Goal: Check status: Check status

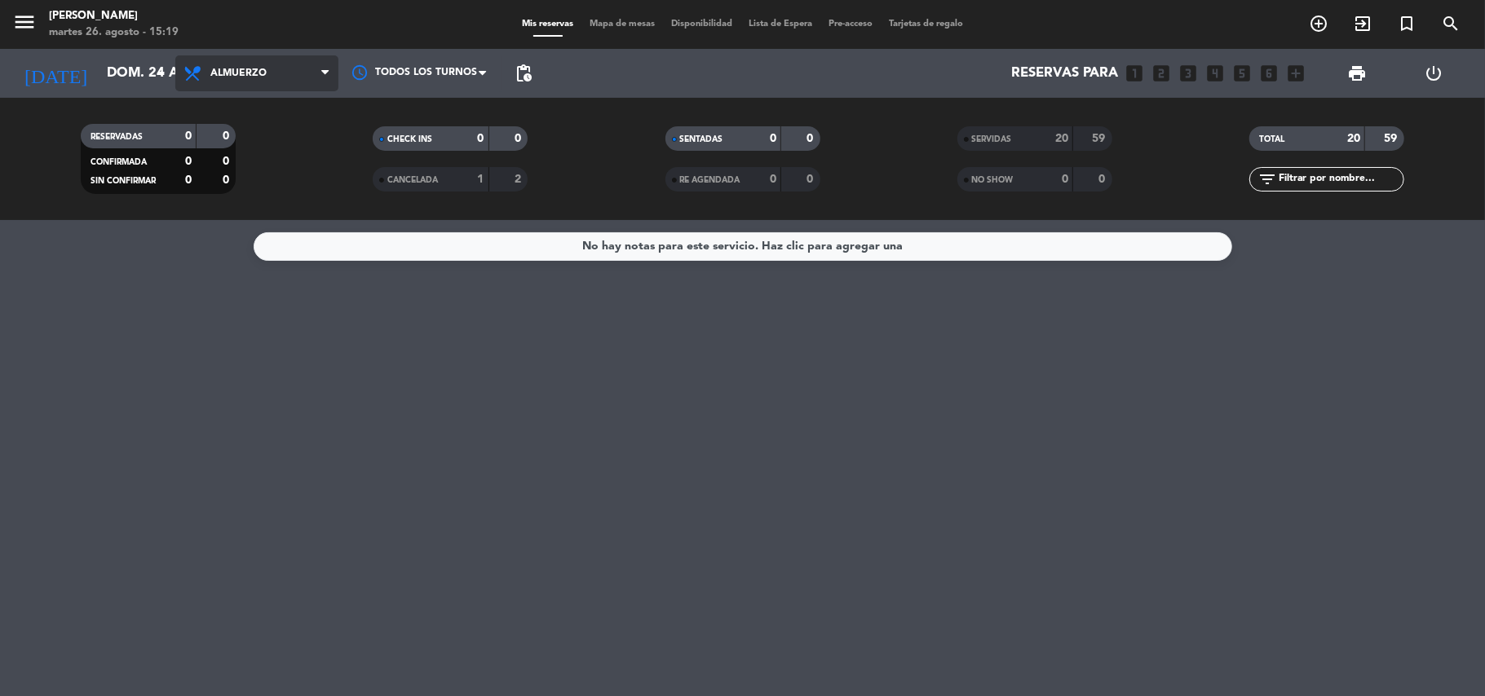
click at [326, 73] on icon at bounding box center [324, 73] width 7 height 13
click at [158, 73] on icon "arrow_drop_down" at bounding box center [162, 74] width 20 height 20
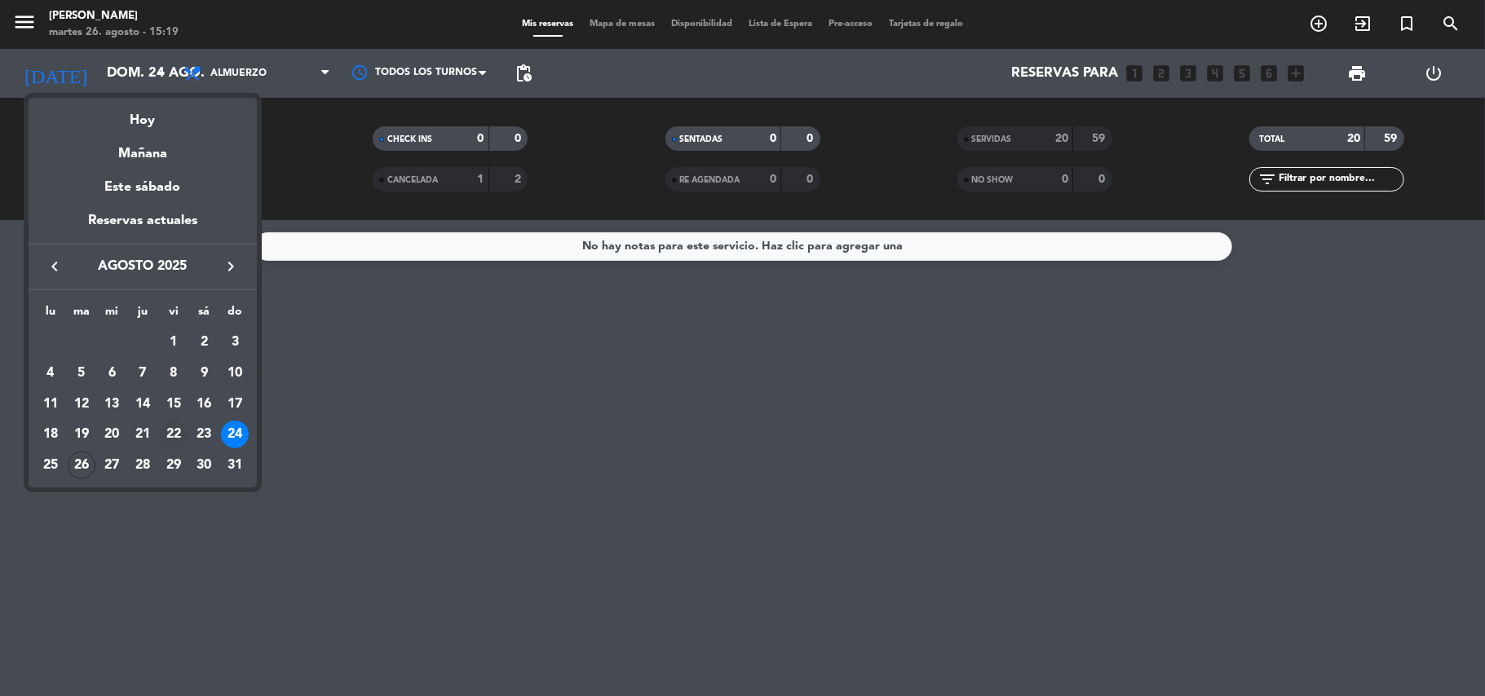
click at [176, 437] on div "22" at bounding box center [174, 435] width 28 height 28
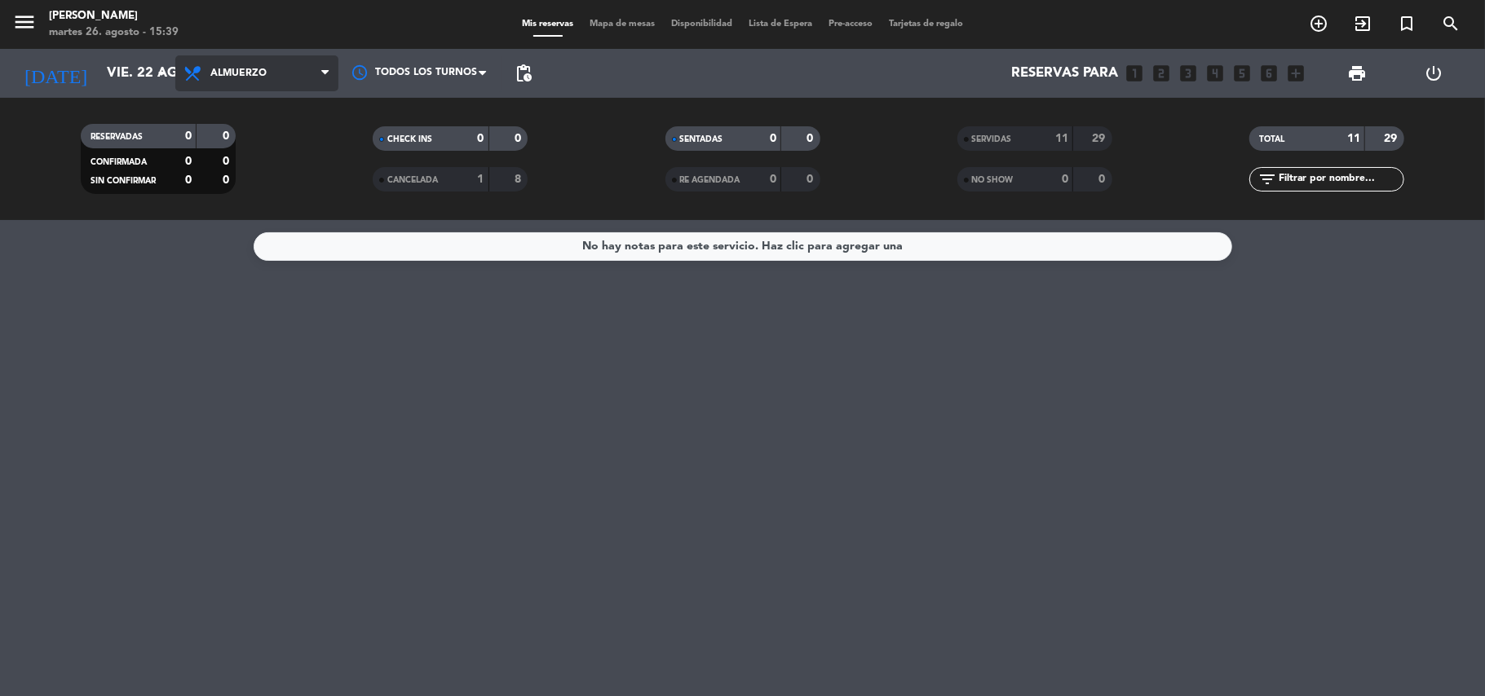
click at [326, 73] on icon at bounding box center [324, 73] width 7 height 13
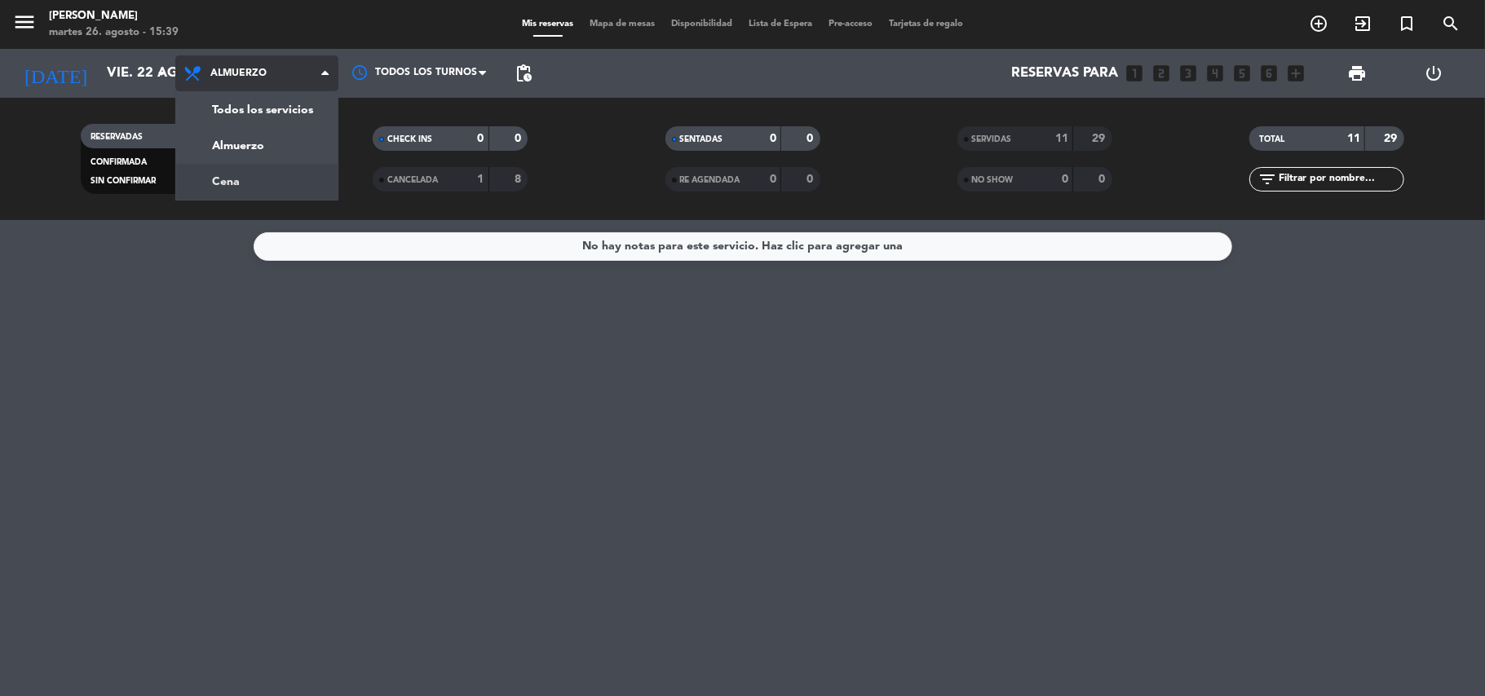
click at [259, 184] on div "menu [PERSON_NAME][DATE] 26. agosto - 15:39 Mis reservas Mapa de mesas Disponib…" at bounding box center [742, 110] width 1485 height 220
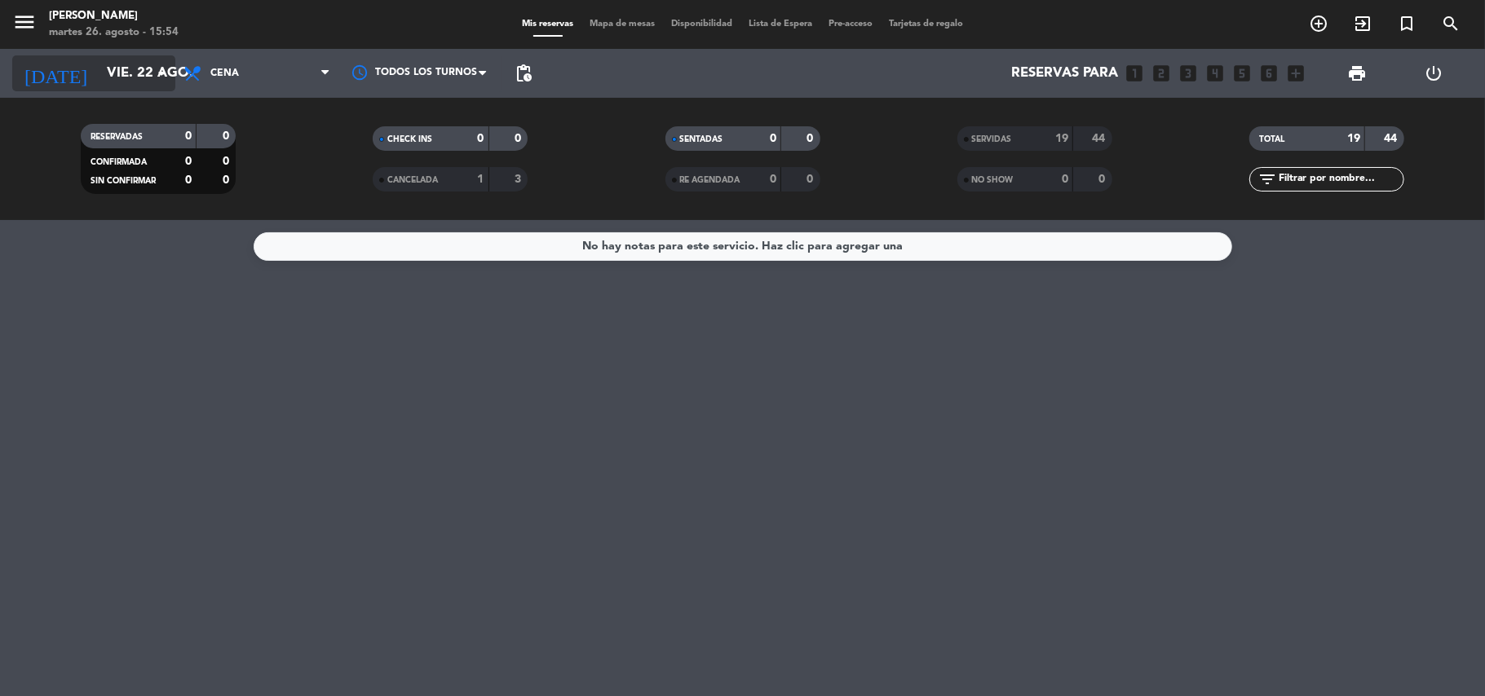
click at [160, 69] on icon "arrow_drop_down" at bounding box center [162, 74] width 20 height 20
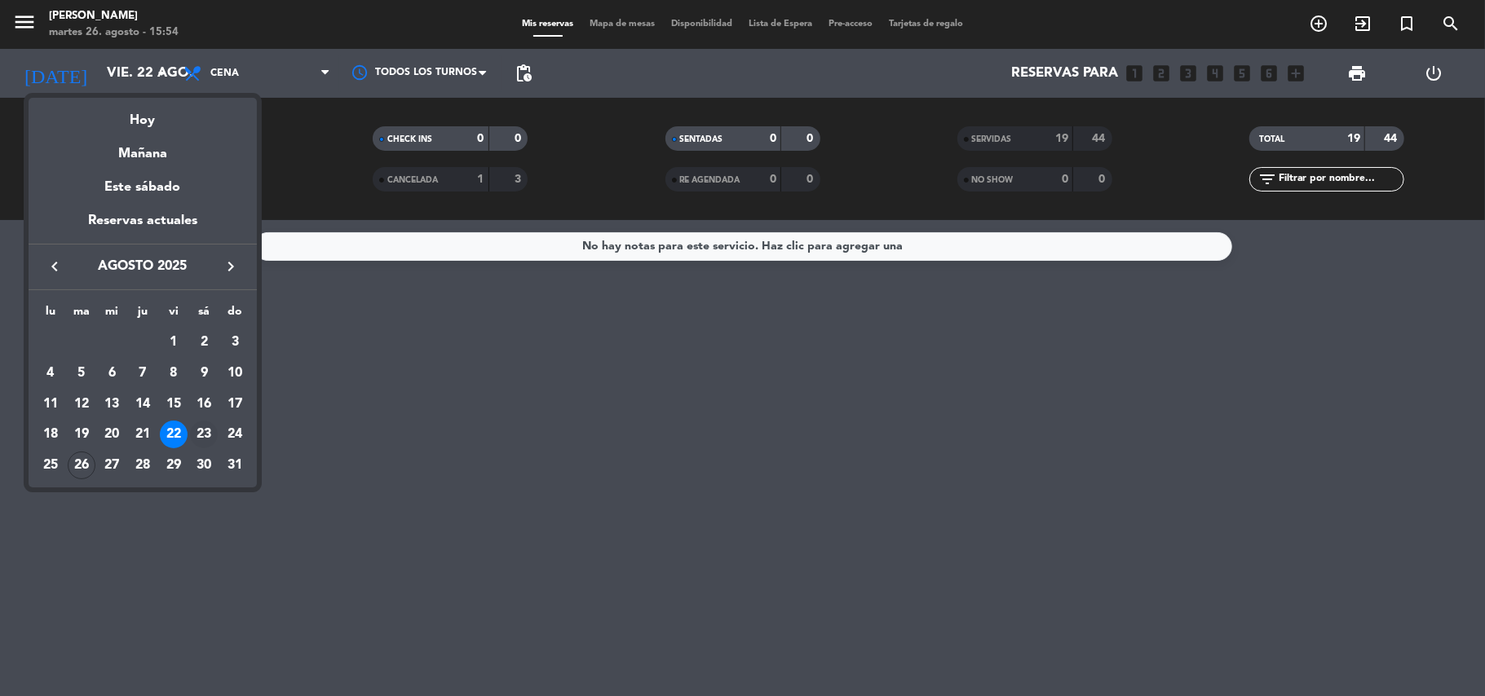
click at [204, 435] on div "23" at bounding box center [204, 435] width 28 height 28
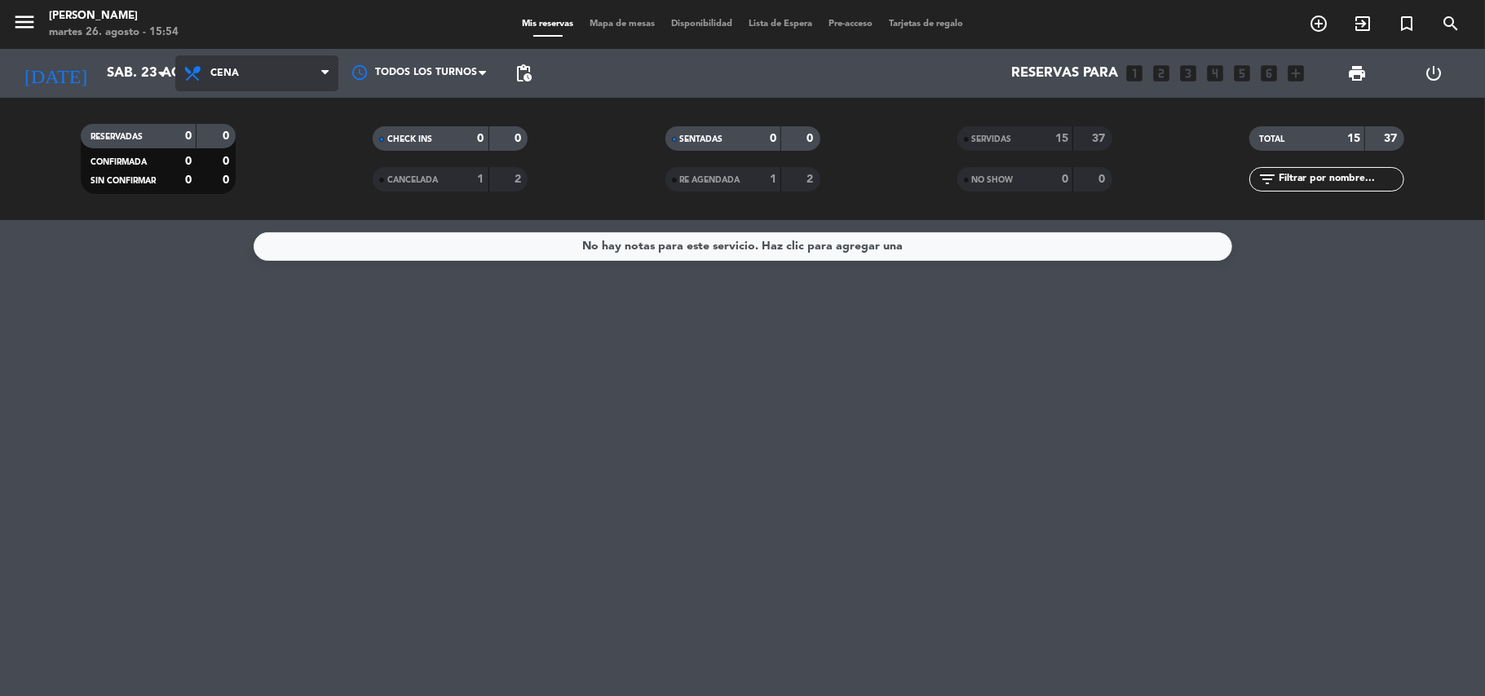
click at [324, 70] on icon at bounding box center [324, 73] width 7 height 13
click at [267, 145] on div "menu [PERSON_NAME][DATE] 26. agosto - 15:54 Mis reservas Mapa de mesas Disponib…" at bounding box center [742, 110] width 1485 height 220
click at [1003, 141] on span "SERVIDAS" at bounding box center [992, 139] width 40 height 8
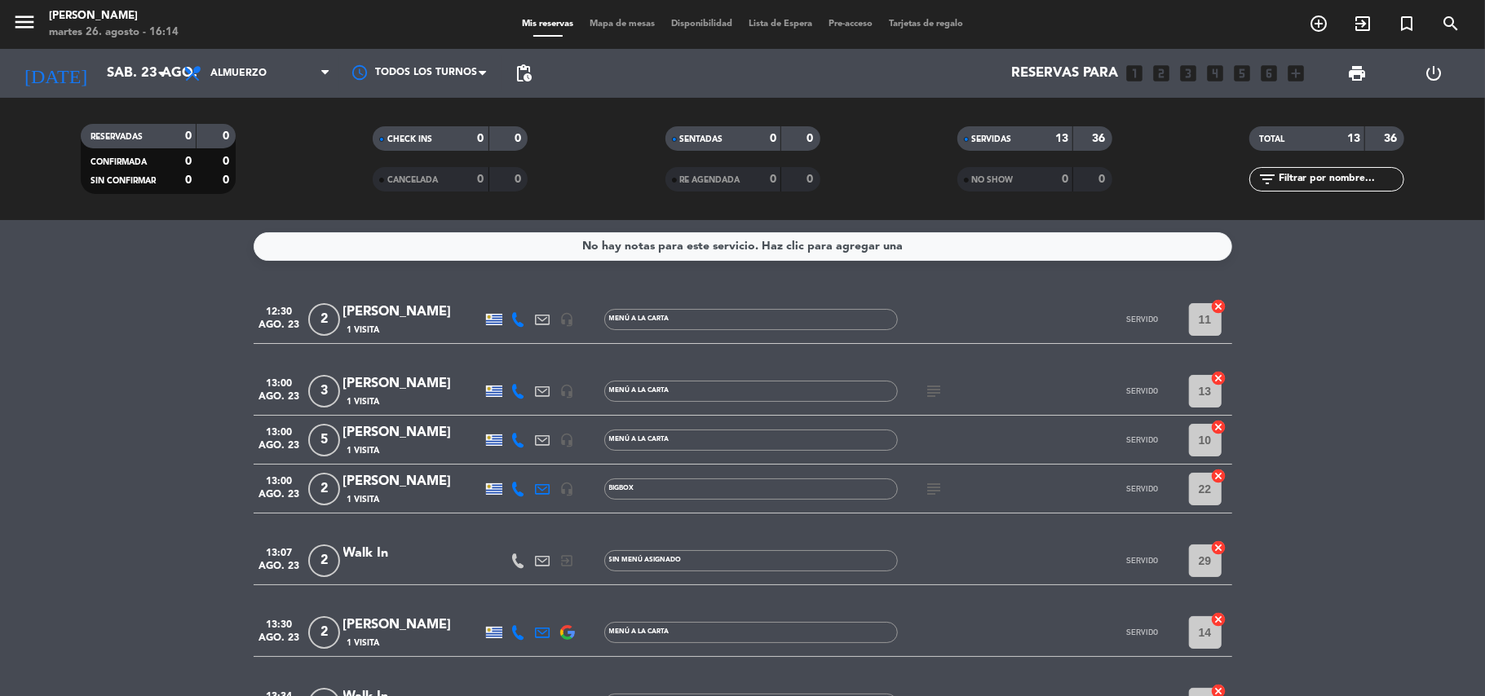
click at [928, 491] on icon "subject" at bounding box center [934, 489] width 20 height 20
click at [328, 66] on span at bounding box center [329, 73] width 16 height 15
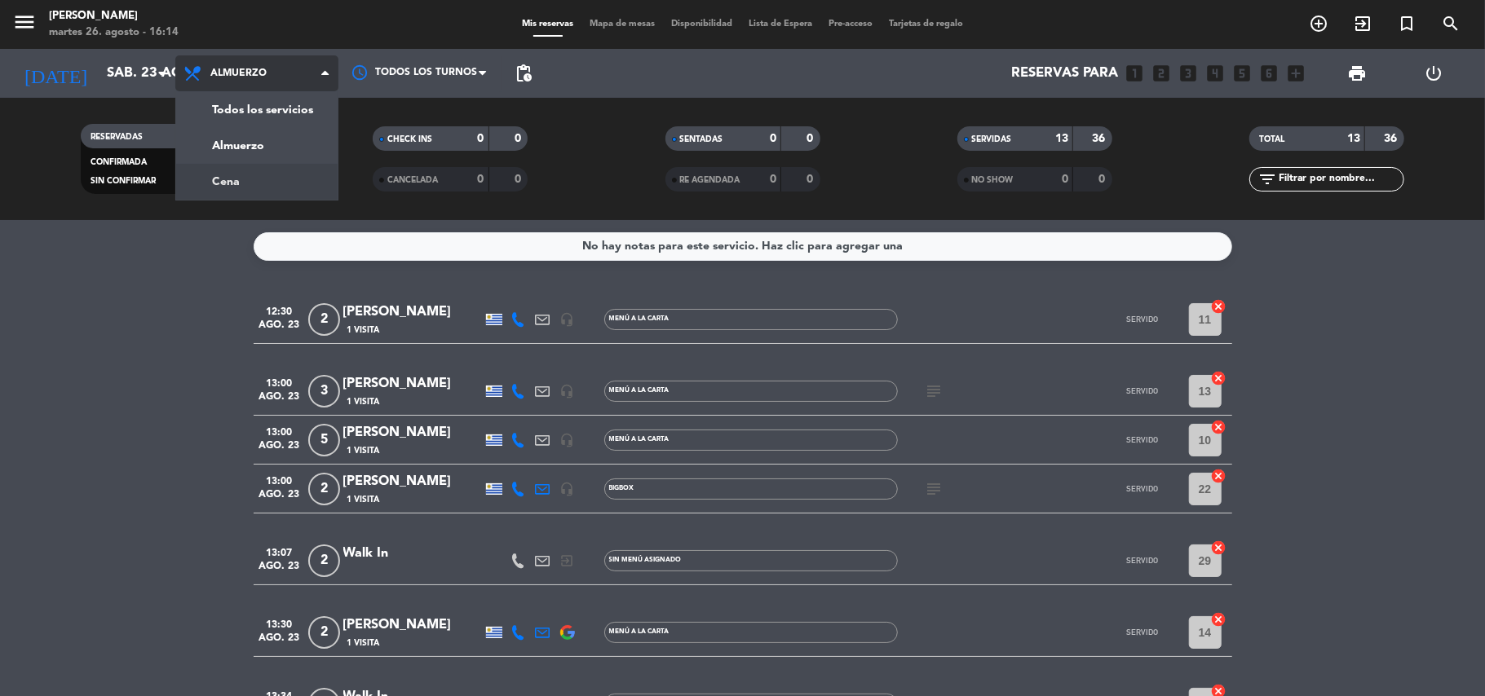
click at [249, 184] on div "menu [PERSON_NAME][DATE] 26. agosto - 16:14 Mis reservas Mapa de mesas Disponib…" at bounding box center [742, 110] width 1485 height 220
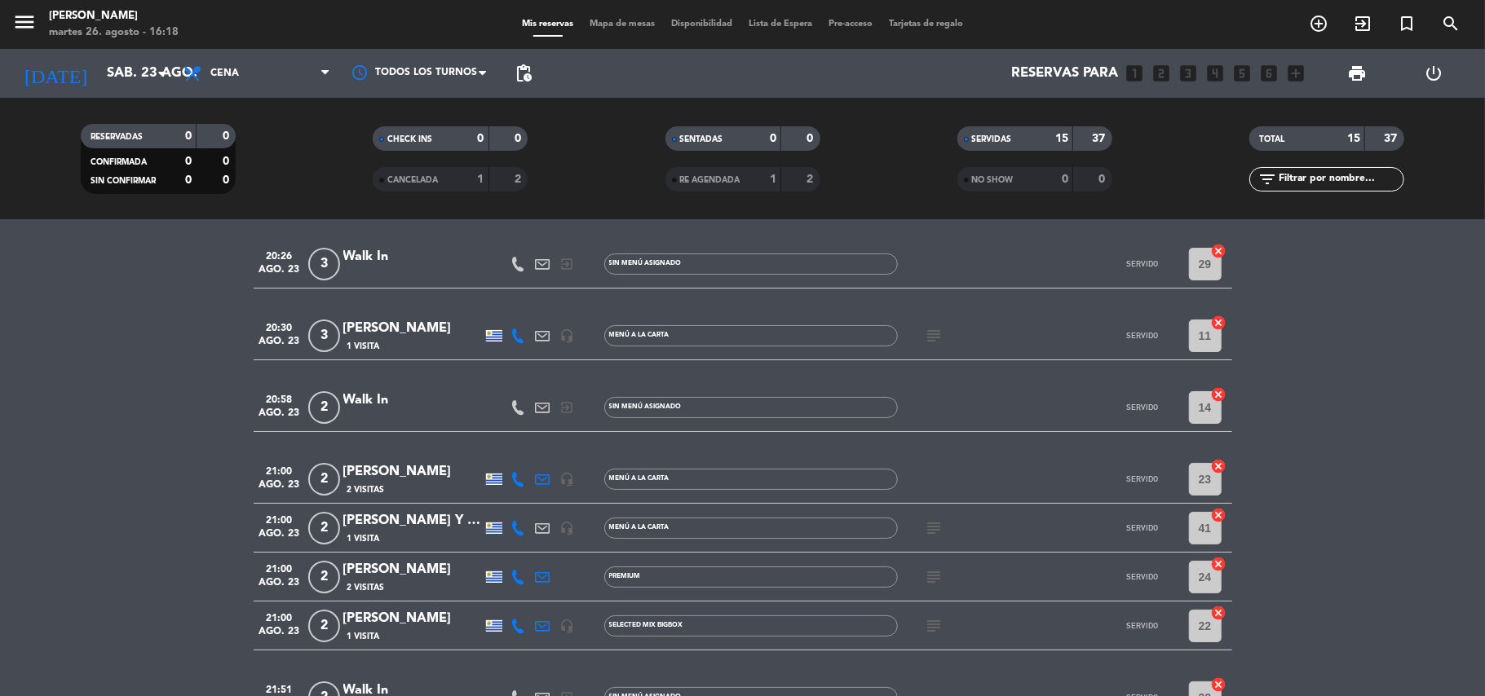
scroll to position [108, 0]
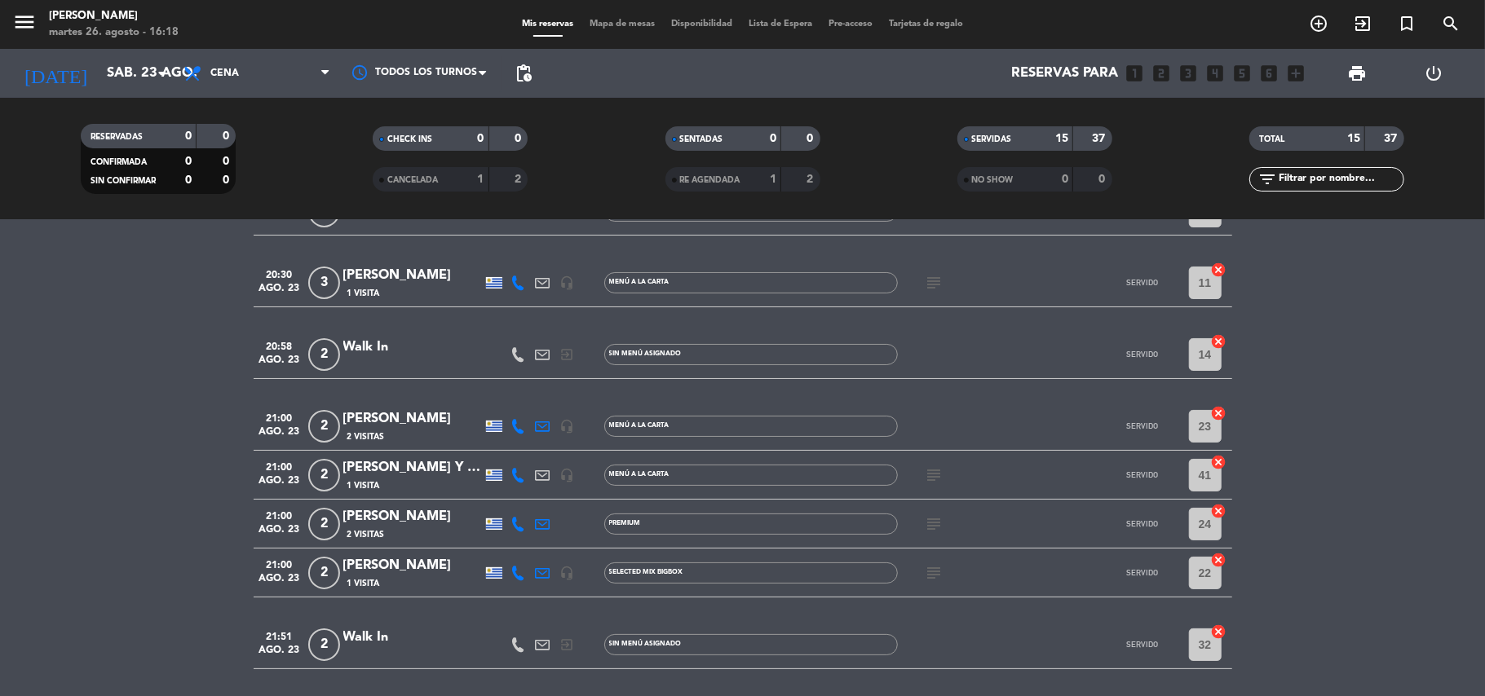
click at [934, 571] on icon "subject" at bounding box center [934, 573] width 20 height 20
copy div "XQF9TWYW"
drag, startPoint x: 901, startPoint y: 545, endPoint x: 965, endPoint y: 542, distance: 64.5
click at [965, 542] on div "XQF9TWYW" at bounding box center [934, 542] width 68 height 17
click at [170, 68] on icon "arrow_drop_down" at bounding box center [162, 74] width 20 height 20
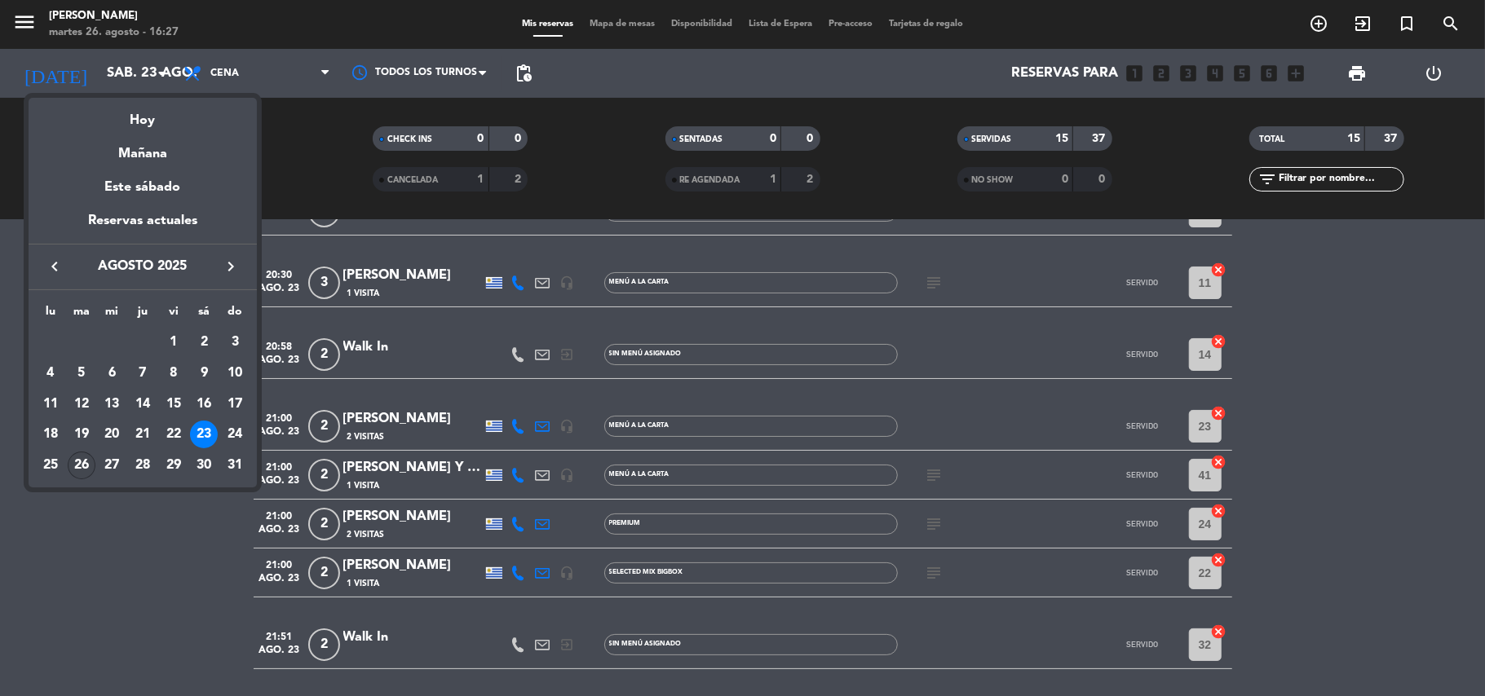
click at [83, 461] on div "26" at bounding box center [82, 466] width 28 height 28
type input "[DATE]"
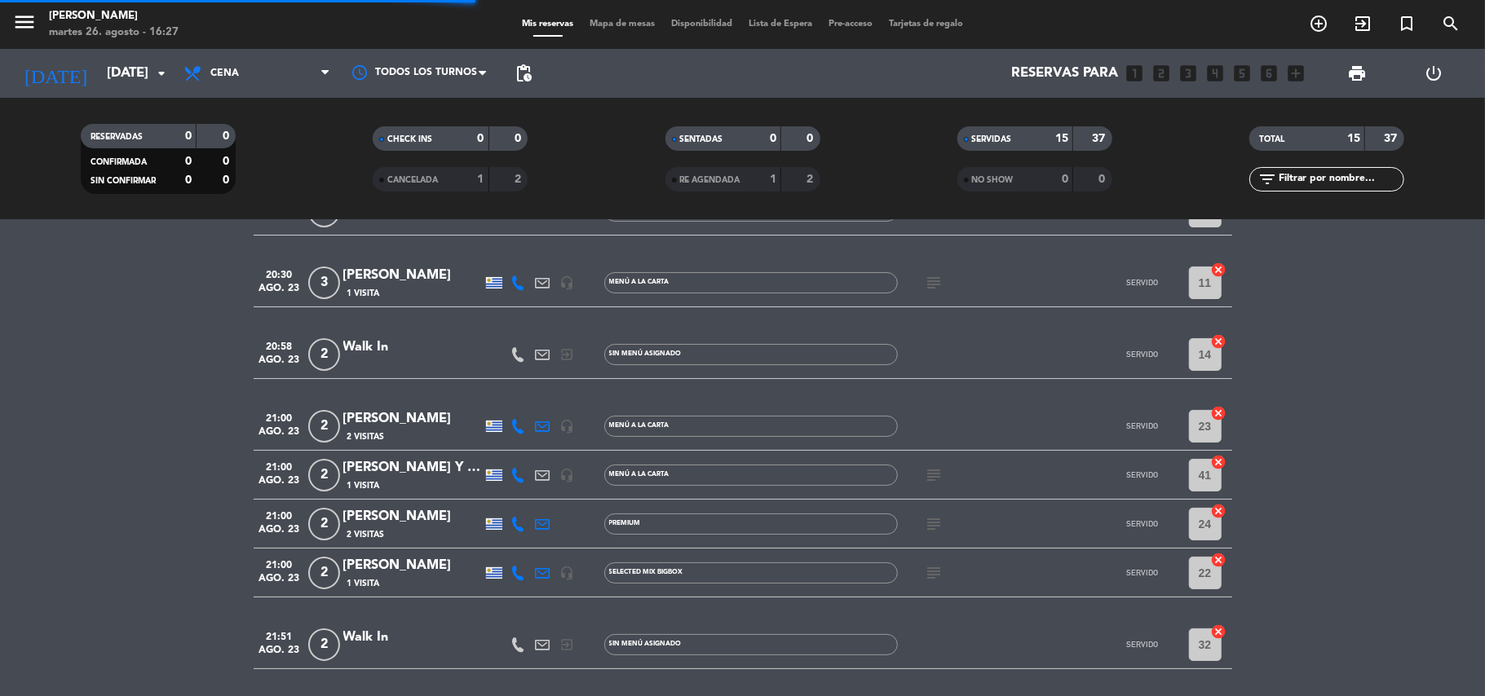
scroll to position [0, 0]
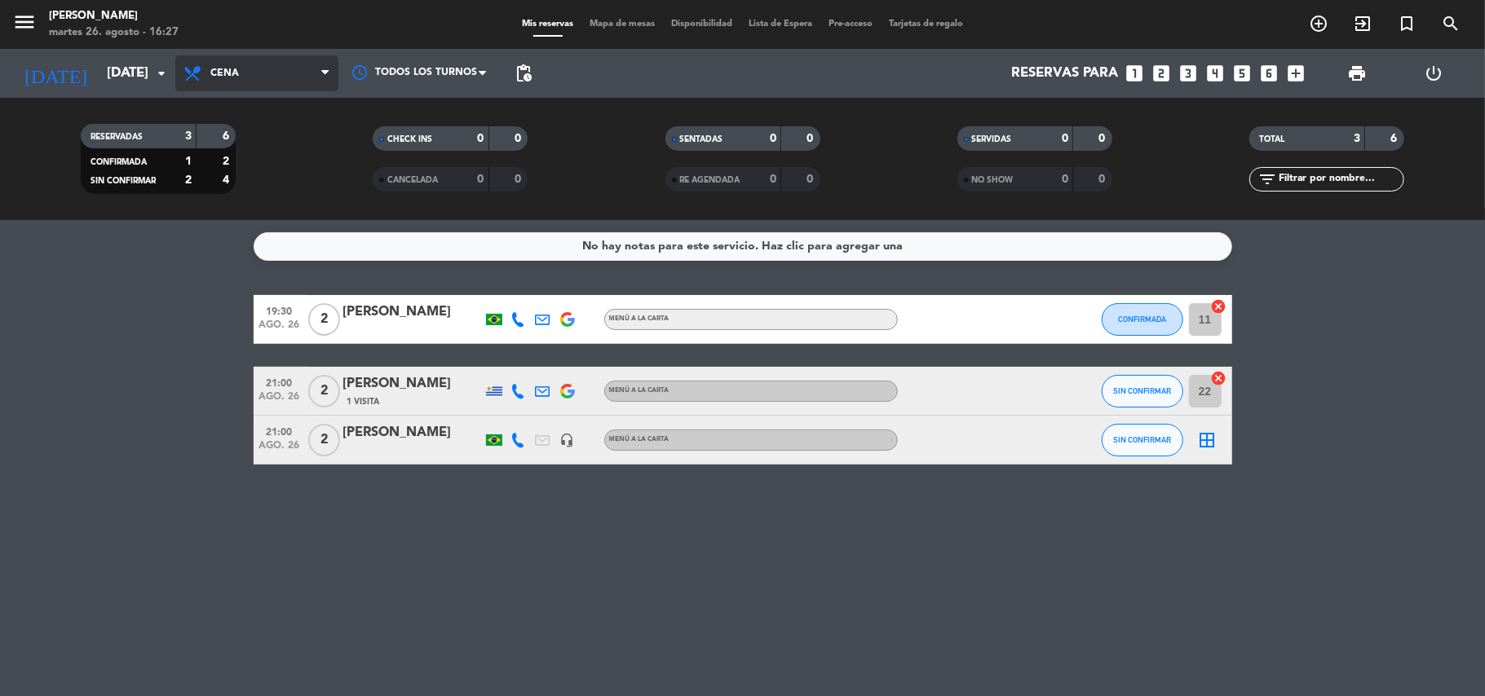
click at [320, 69] on span "Cena" at bounding box center [256, 73] width 163 height 36
click at [242, 150] on div "menu [PERSON_NAME][DATE] 26. agosto - 16:27 Mis reservas Mapa de mesas Disponib…" at bounding box center [742, 110] width 1485 height 220
